Goal: Task Accomplishment & Management: Manage account settings

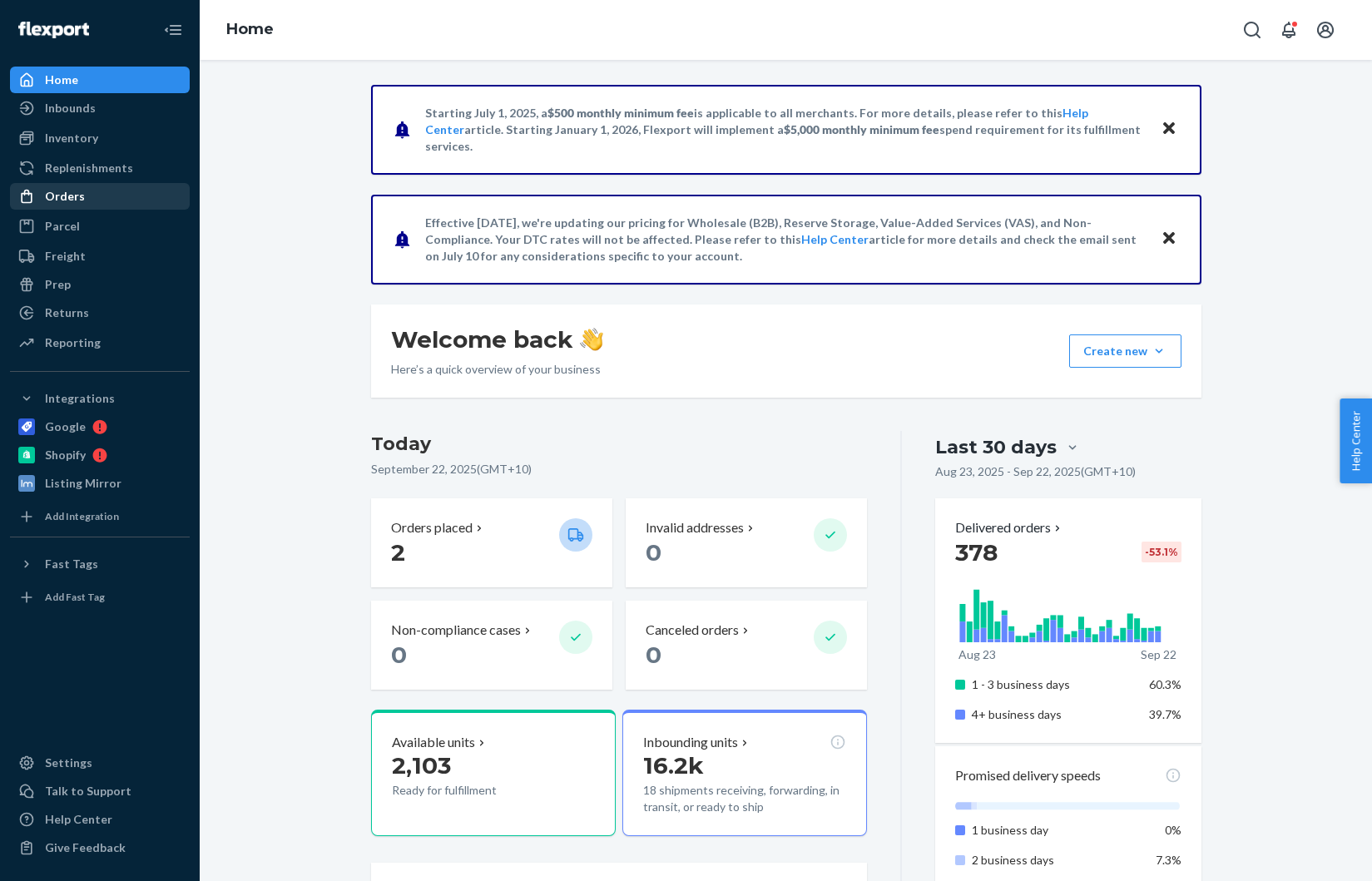
click at [84, 199] on div "Orders" at bounding box center [100, 196] width 177 height 24
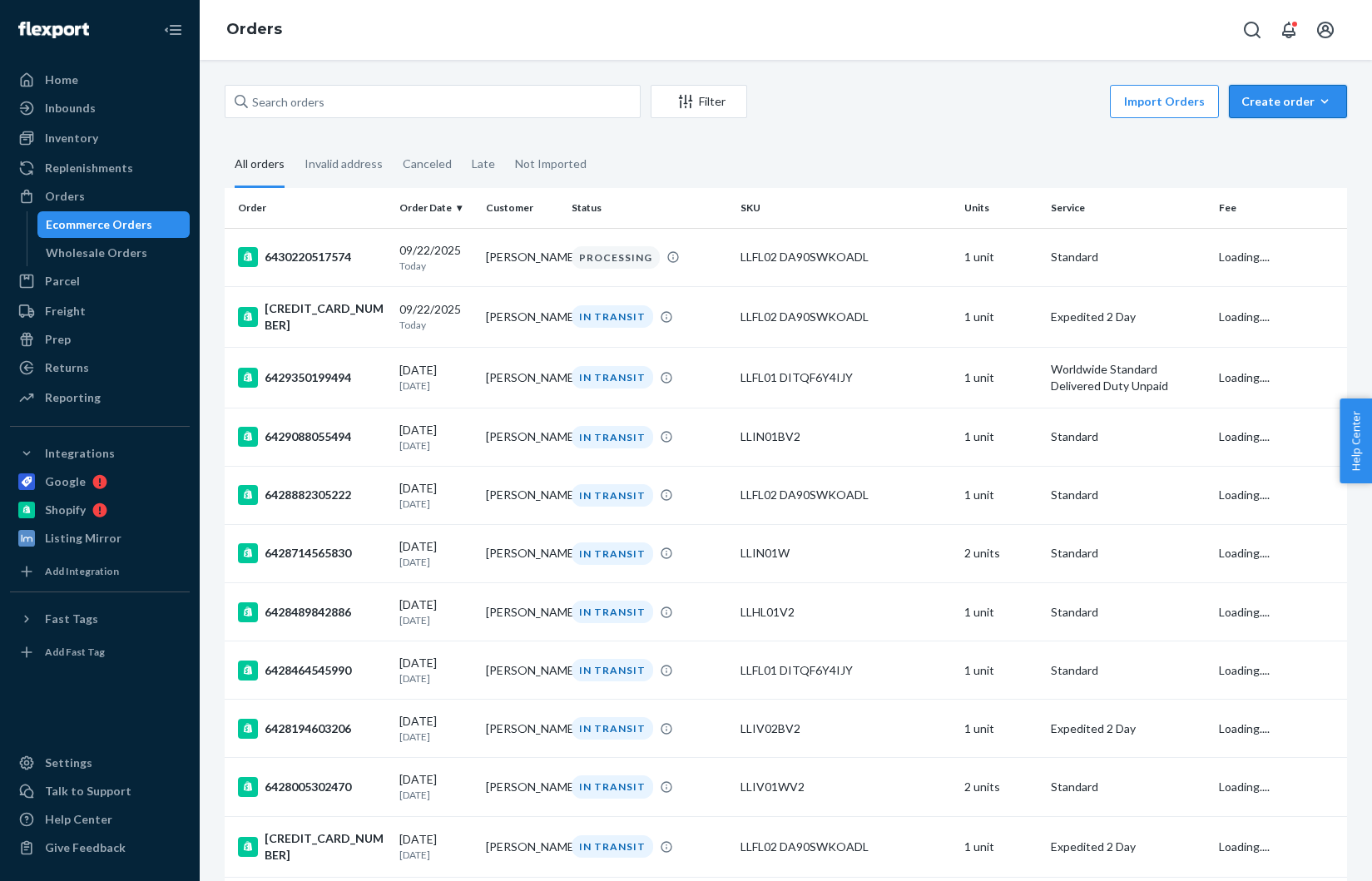
click at [1257, 104] on div "Create order" at bounding box center [1288, 101] width 93 height 17
click at [1263, 147] on span "Ecommerce order" at bounding box center [1298, 141] width 104 height 12
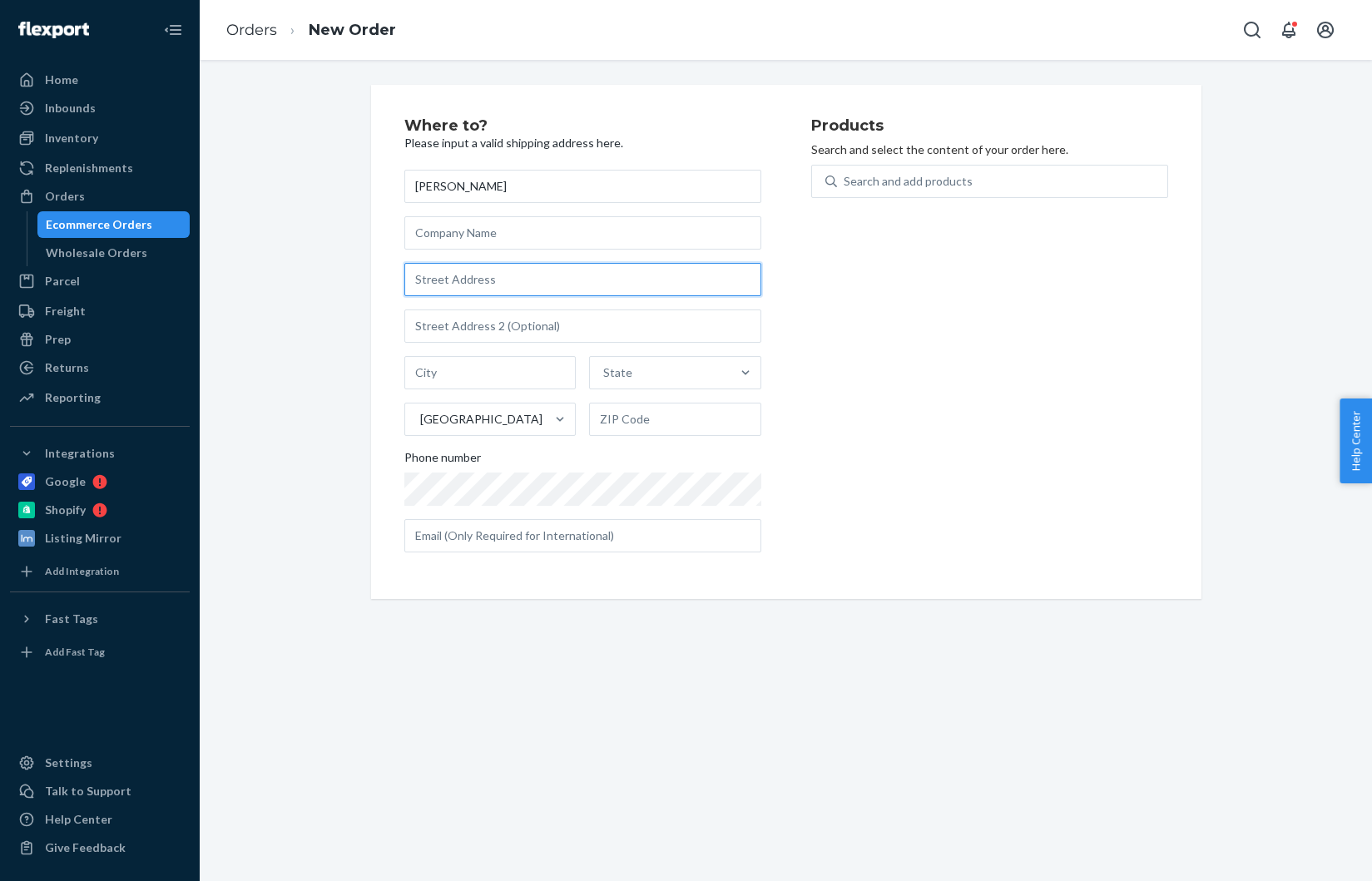
click at [457, 284] on input "text" at bounding box center [583, 279] width 357 height 34
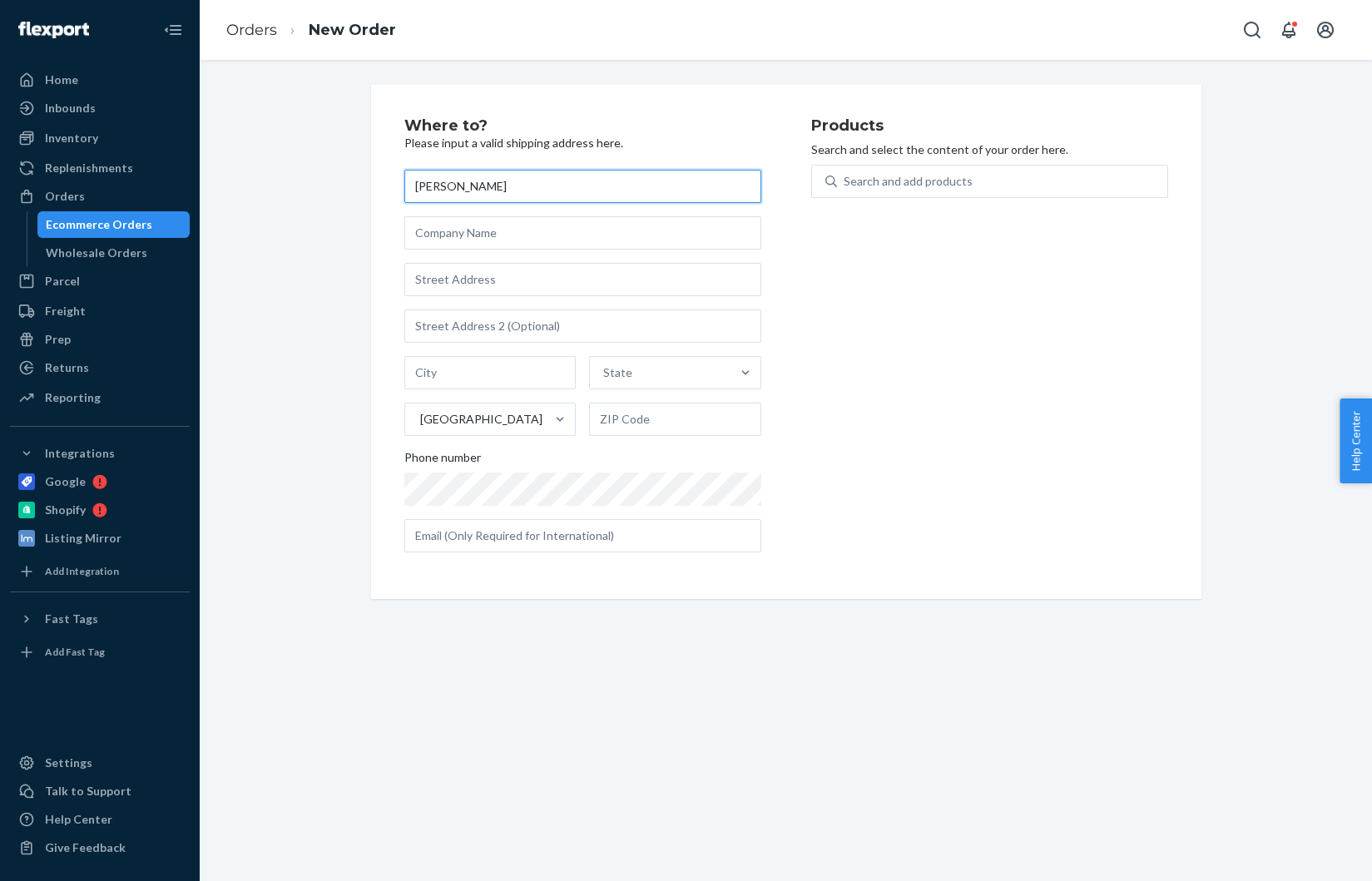
drag, startPoint x: 493, startPoint y: 188, endPoint x: 331, endPoint y: 183, distance: 162.1
click at [331, 183] on div "Where to? Please input a valid shipping address here. [PERSON_NAME] Early State…" at bounding box center [786, 341] width 1148 height 514
paste input "[PERSON_NAME] [STREET_ADDRESS][US_STATE]"
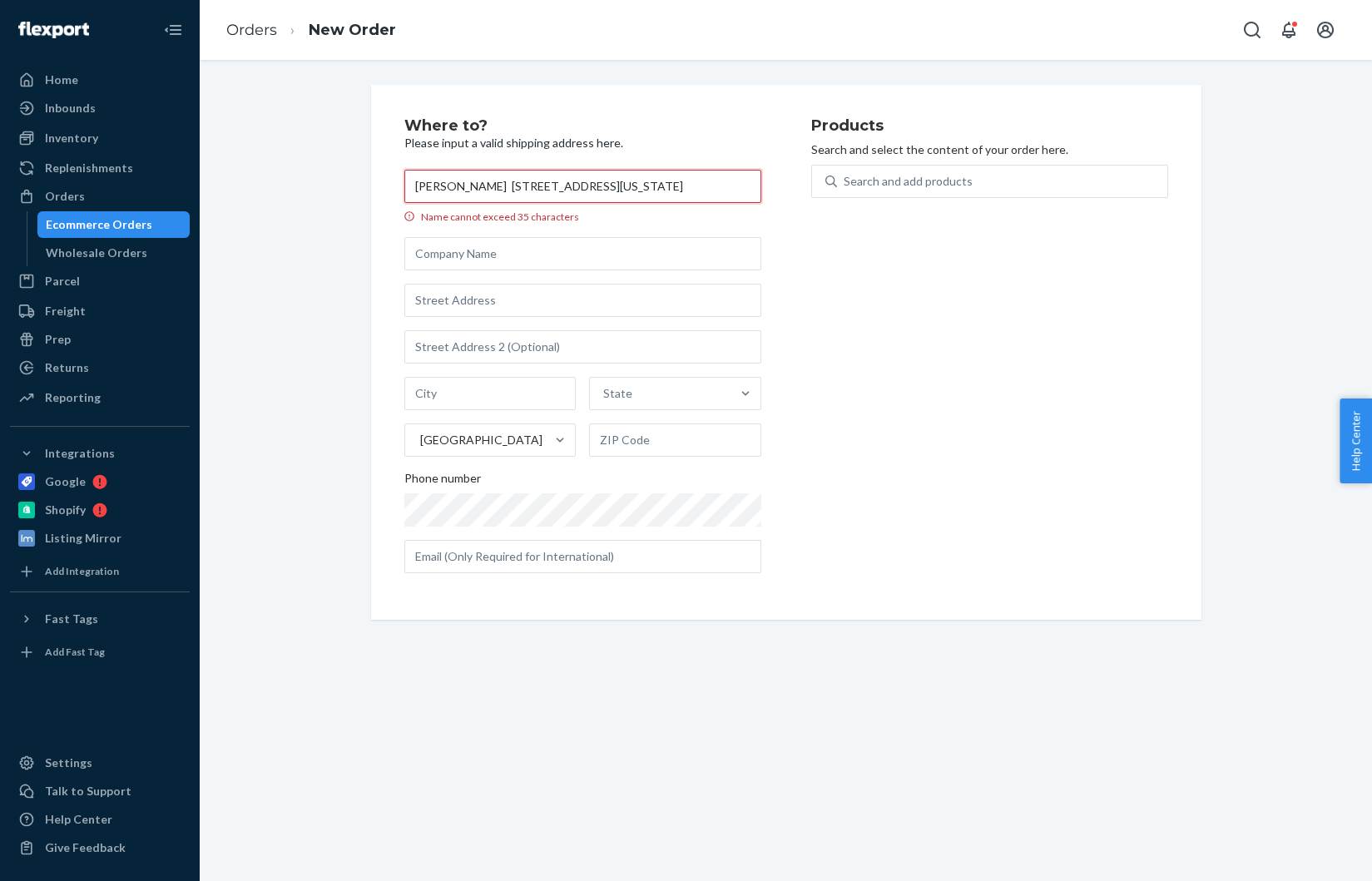
drag, startPoint x: 743, startPoint y: 186, endPoint x: 506, endPoint y: 188, distance: 237.0
click at [506, 188] on input "[PERSON_NAME] [STREET_ADDRESS][US_STATE]" at bounding box center [583, 186] width 357 height 34
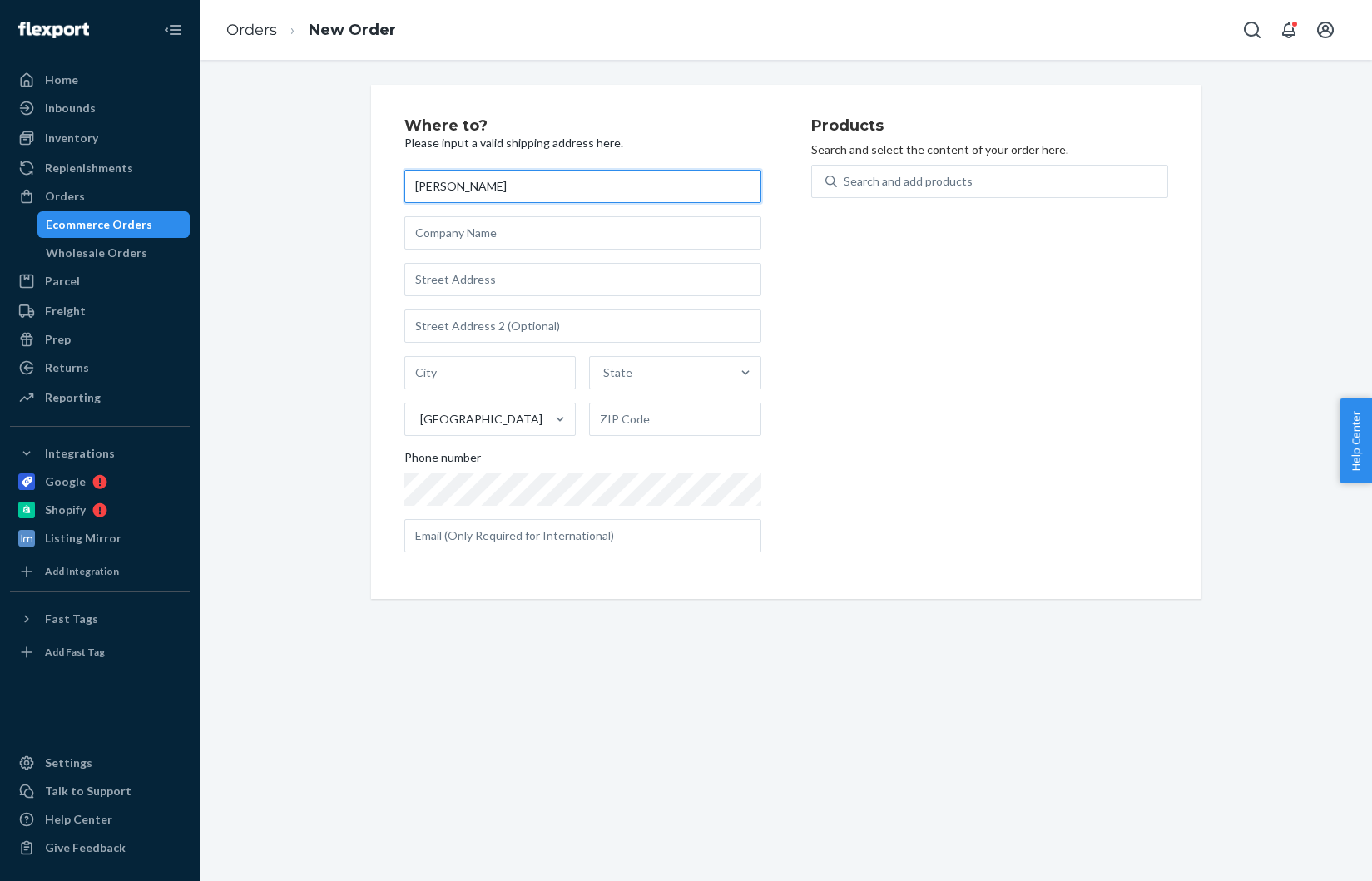
type input "[PERSON_NAME]"
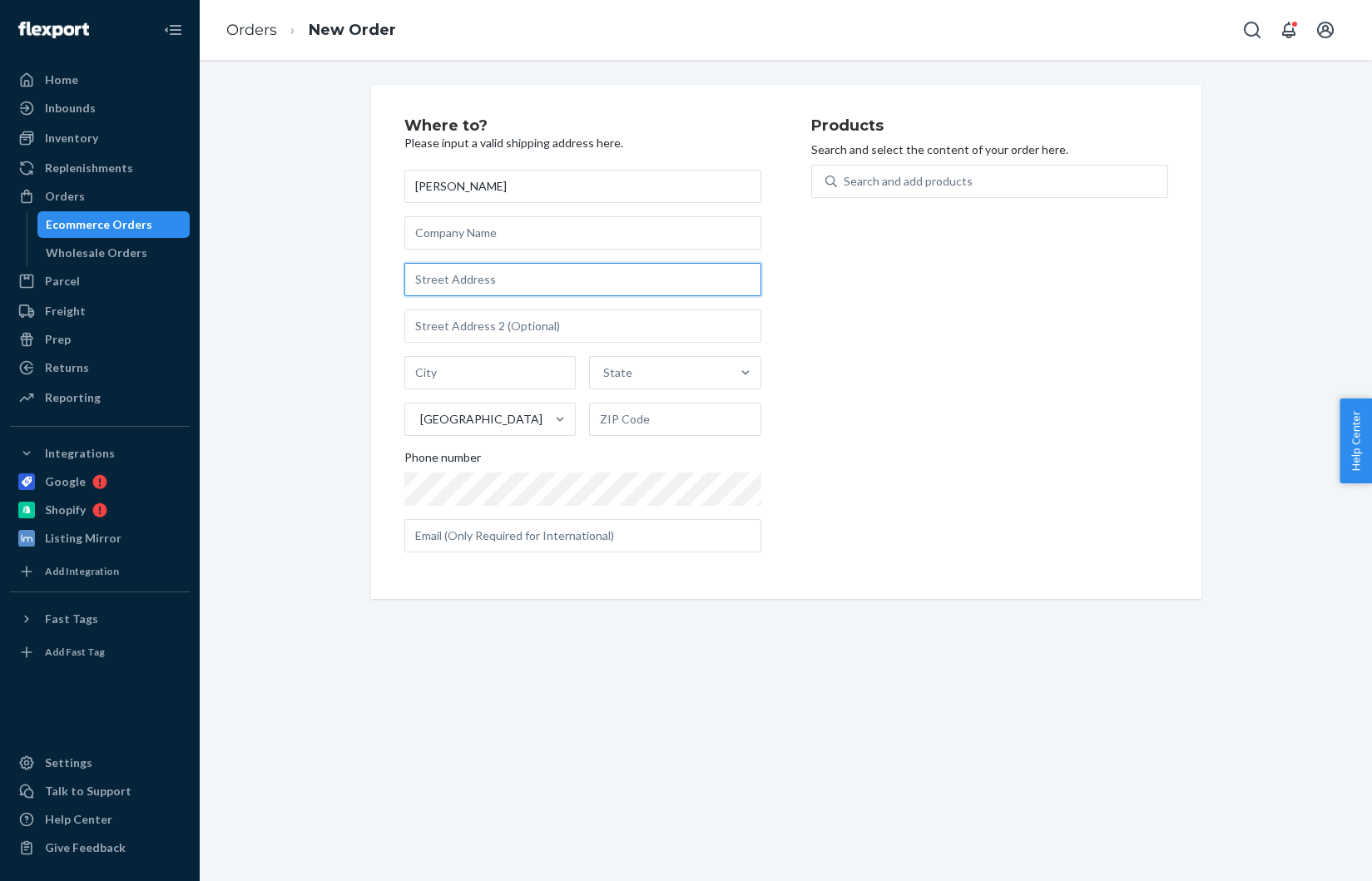
click at [465, 283] on input "text" at bounding box center [583, 279] width 357 height 34
paste input "[STREET_ADDRESS][US_STATE]"
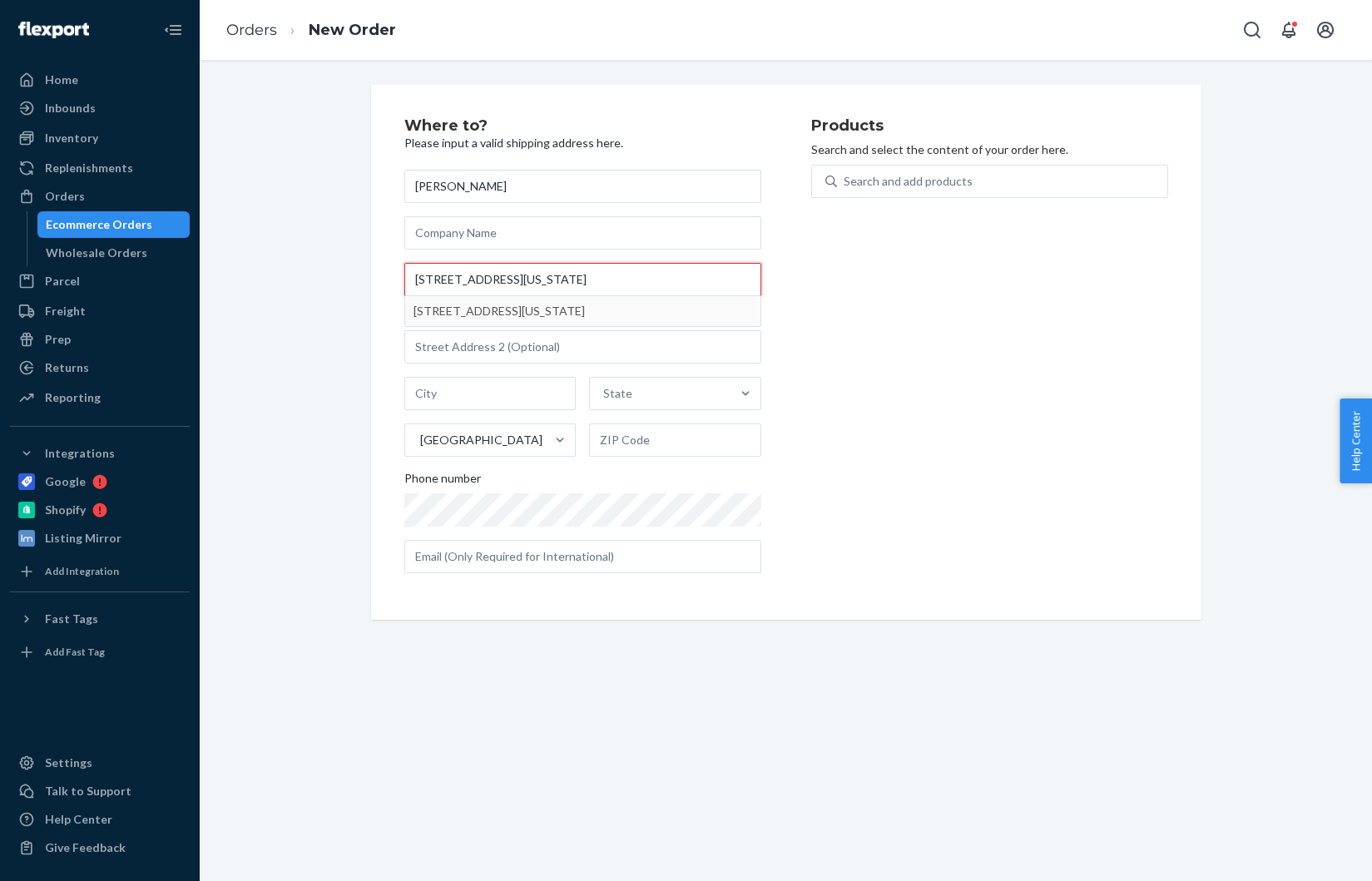
type input "[STREET_ADDRESS][US_STATE]"
type input "Mars"
type input "16046"
type input "[STREET_ADDRESS]"
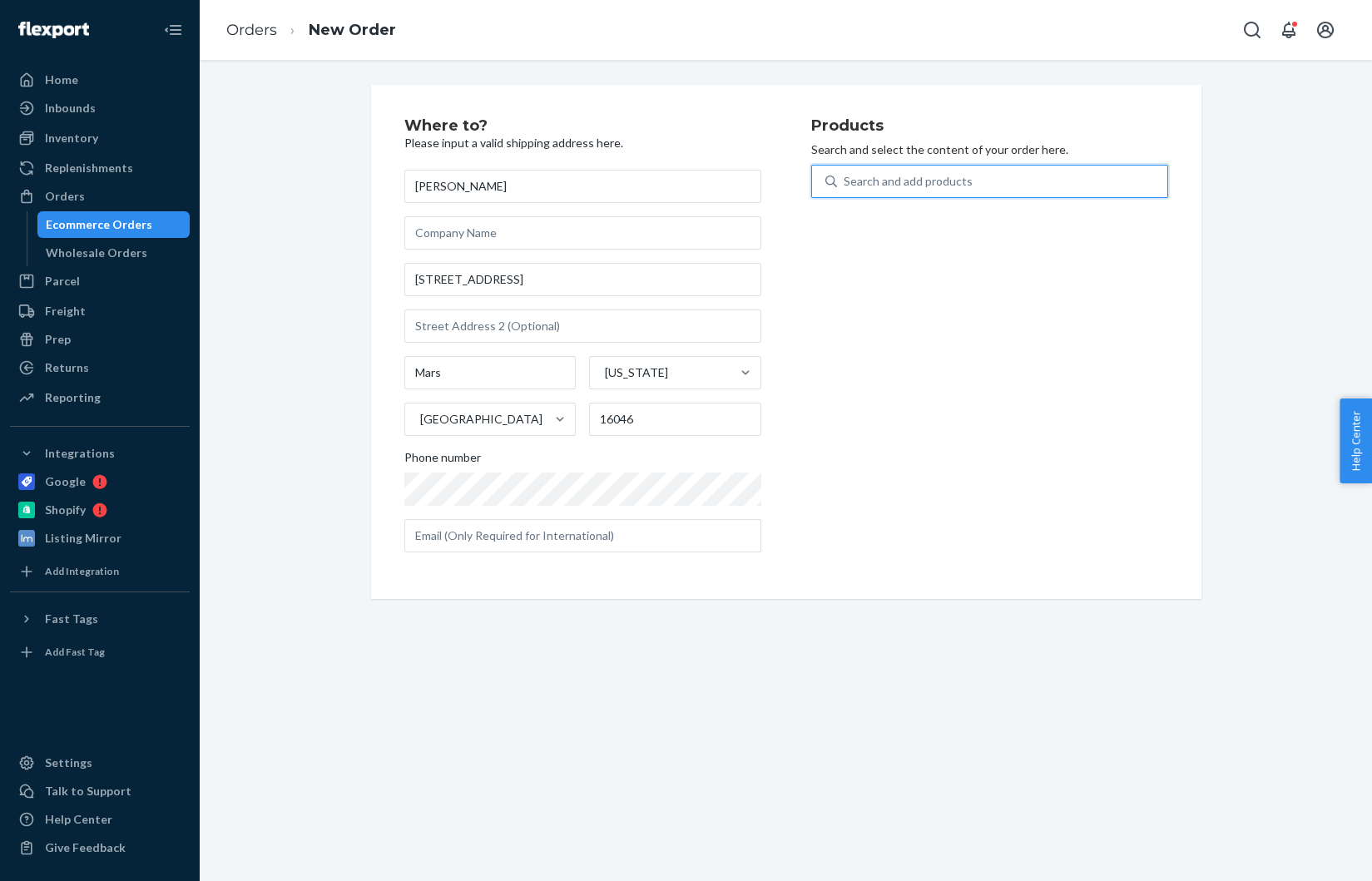
click at [877, 187] on div "Search and add products" at bounding box center [908, 181] width 129 height 17
click at [846, 187] on input "0 results available. Use Up and Down to choose options, press Enter to select t…" at bounding box center [845, 181] width 2 height 17
type input "single"
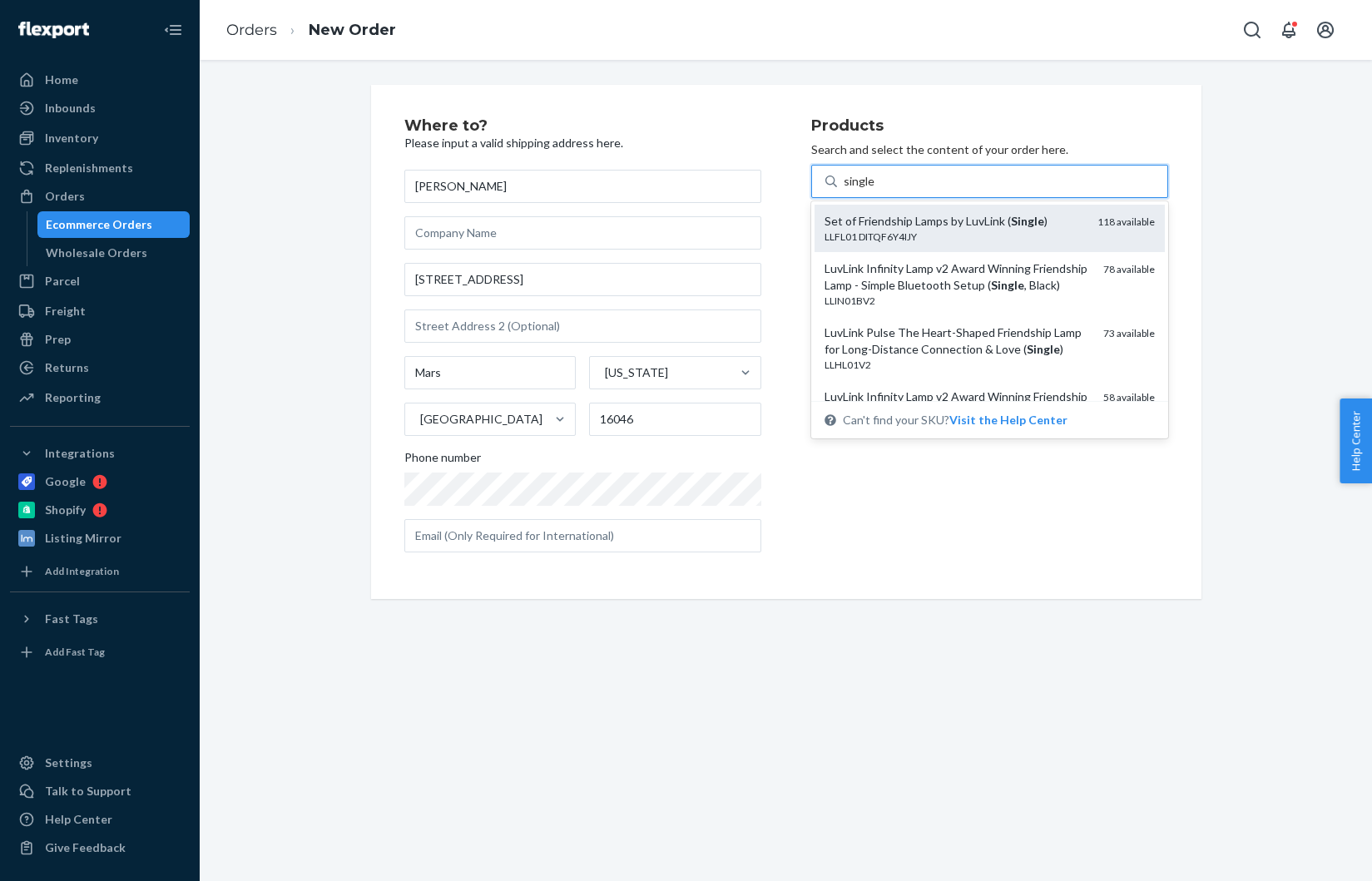
click at [873, 243] on div "LLFL01 DITQF6Y4IJY" at bounding box center [954, 237] width 260 height 14
click at [873, 189] on input "single" at bounding box center [860, 181] width 32 height 17
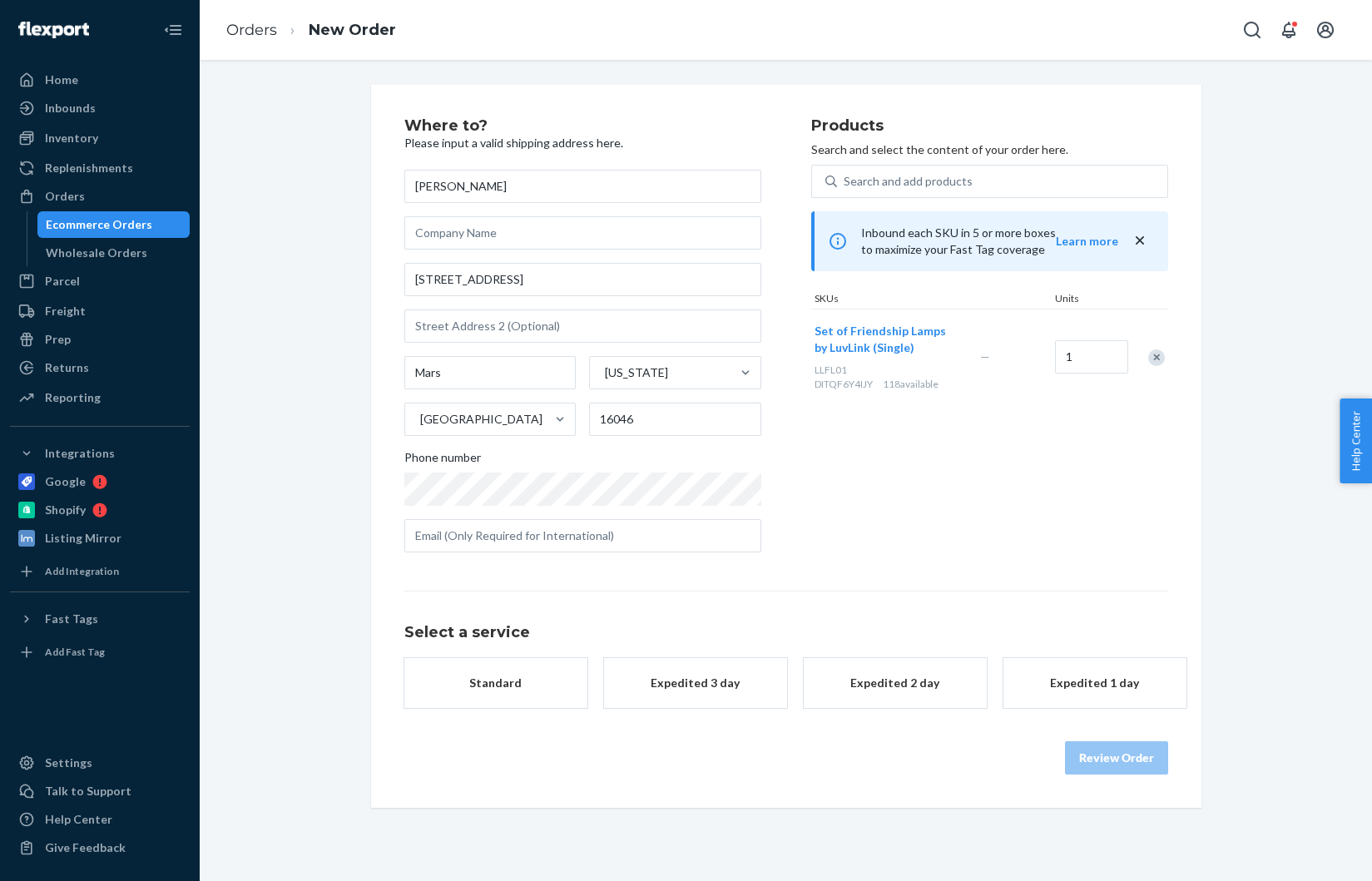
click at [864, 459] on div "Products Search and select the content of your order here. Search and add produ…" at bounding box center [990, 342] width 357 height 448
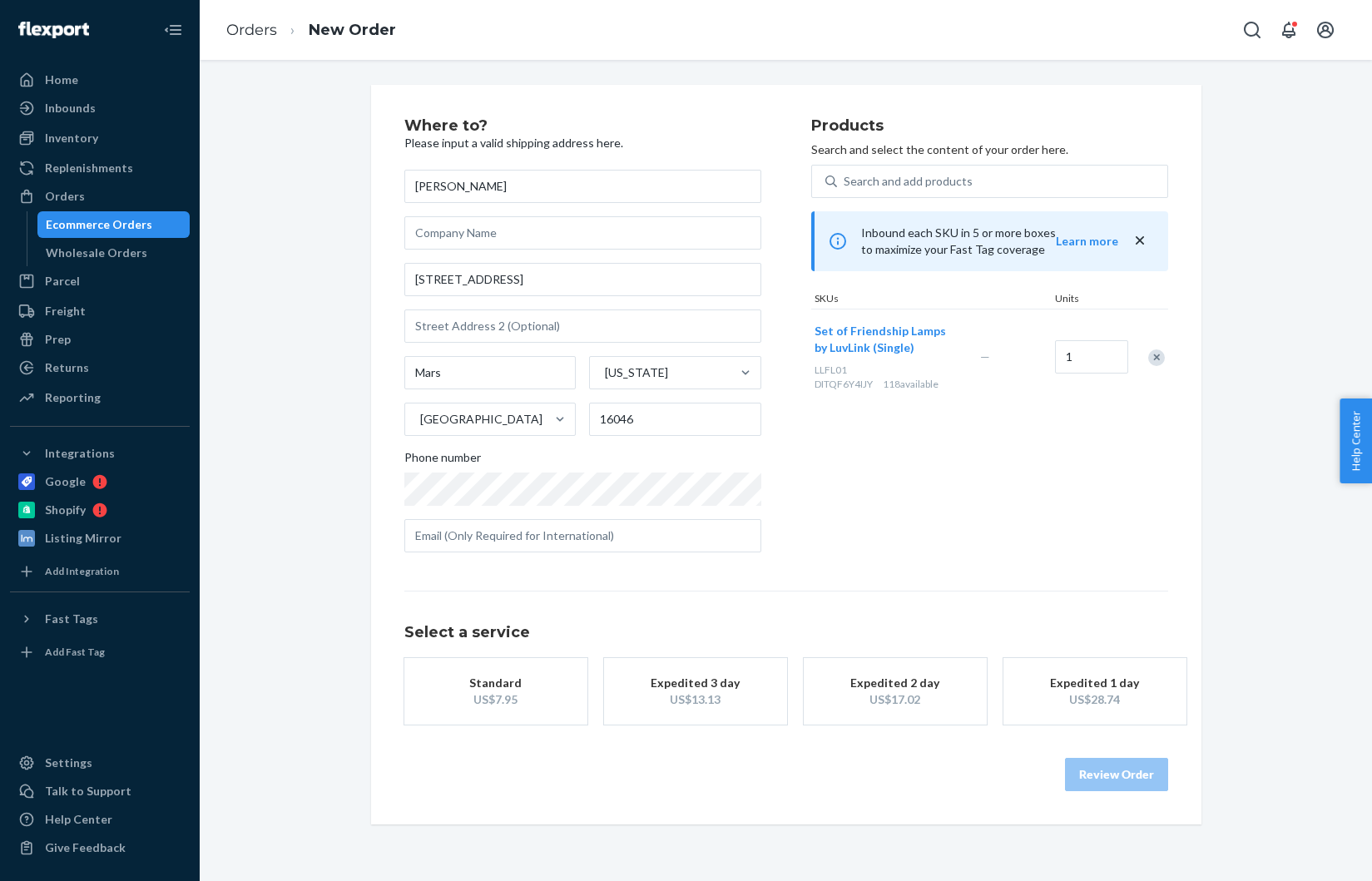
click at [523, 665] on button "Standard US$7.95" at bounding box center [495, 691] width 183 height 66
click at [1139, 783] on button "Review Order" at bounding box center [1116, 774] width 104 height 34
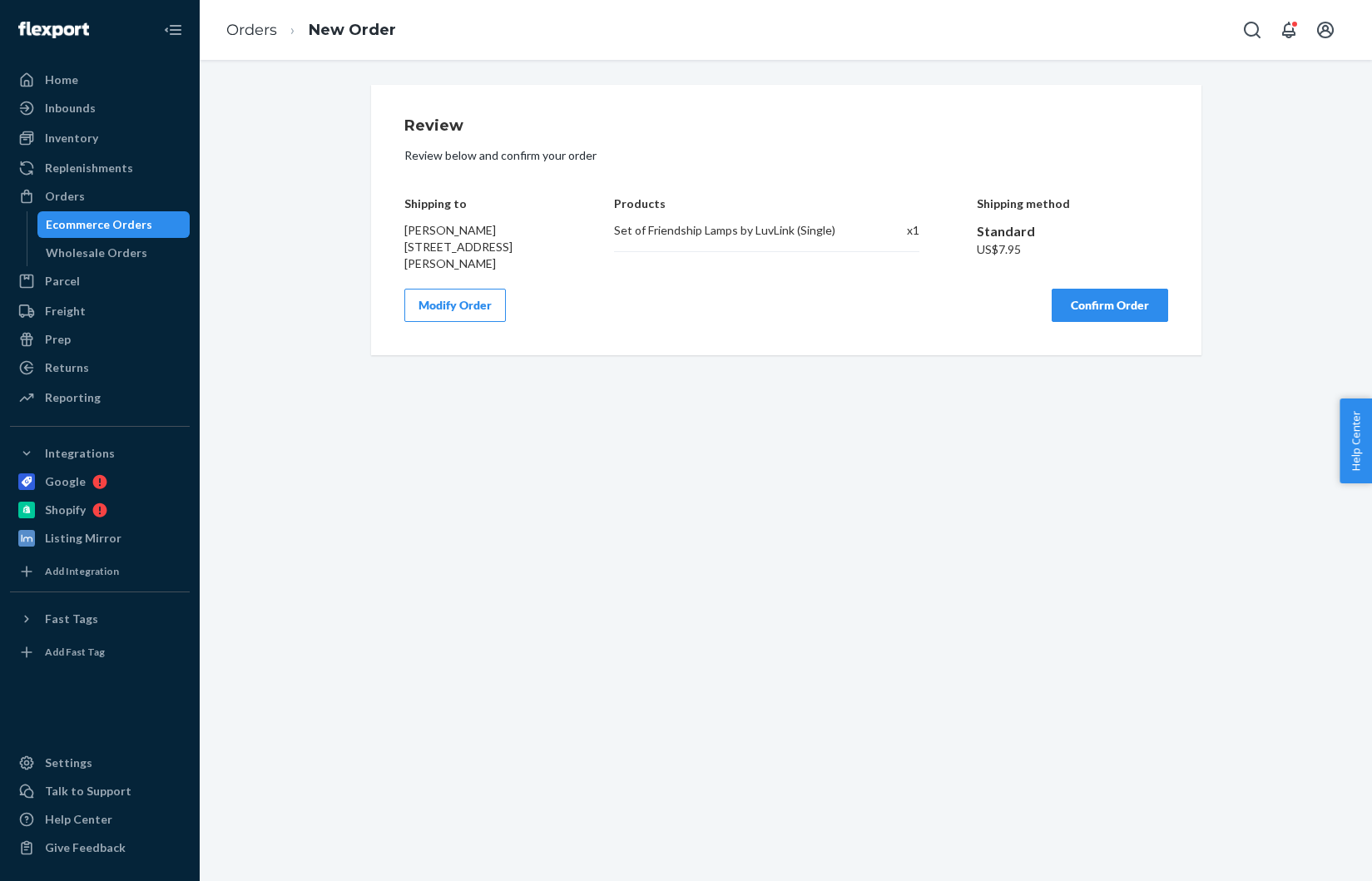
click at [1133, 294] on button "Confirm Order" at bounding box center [1110, 306] width 116 height 34
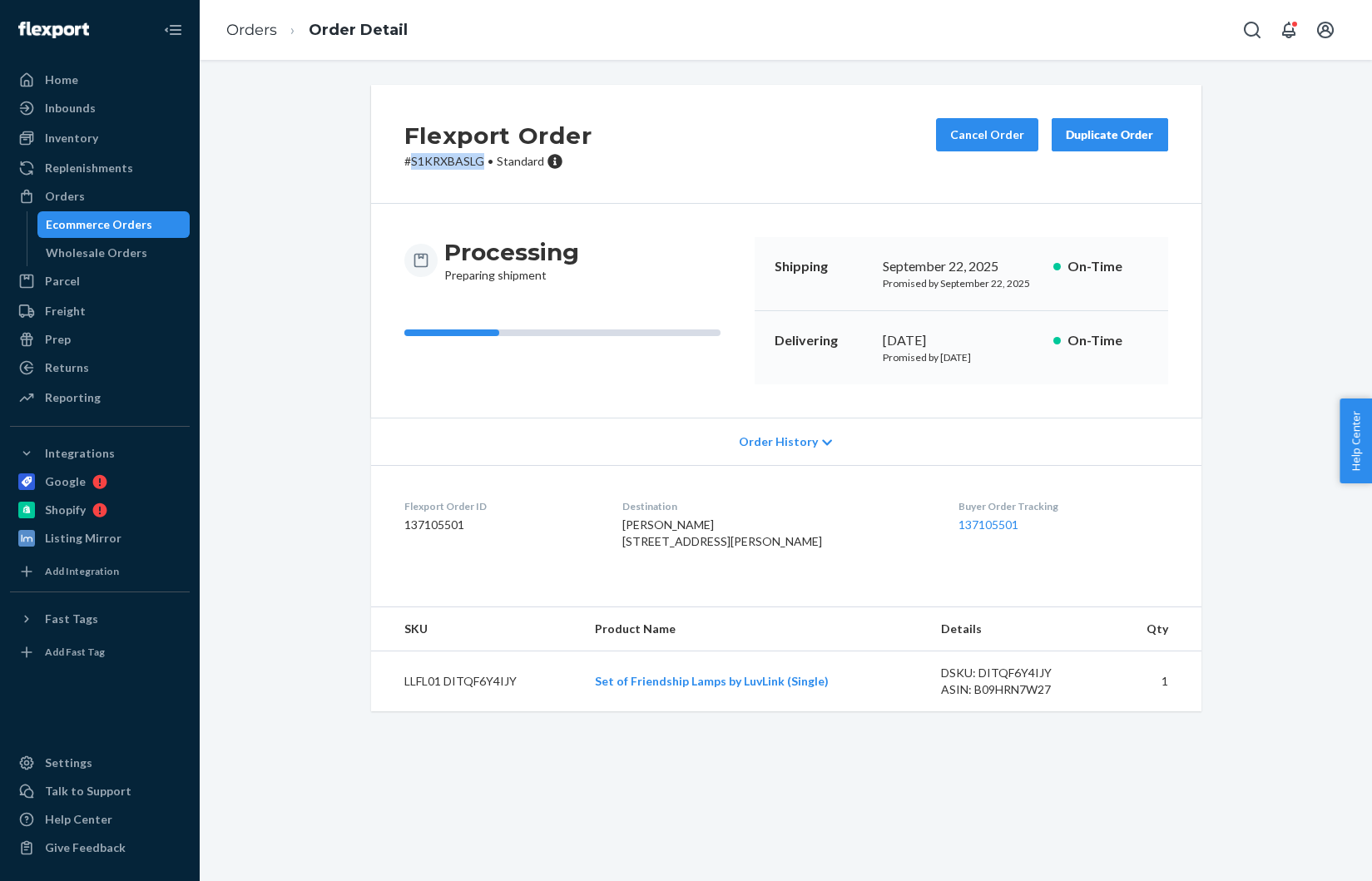
drag, startPoint x: 485, startPoint y: 161, endPoint x: 410, endPoint y: 165, distance: 75.1
click at [410, 165] on p "# S1KRXBASLG • Standard" at bounding box center [498, 161] width 189 height 17
copy p "S1KRXBASLG"
